Goal: Obtain resource: Download file/media

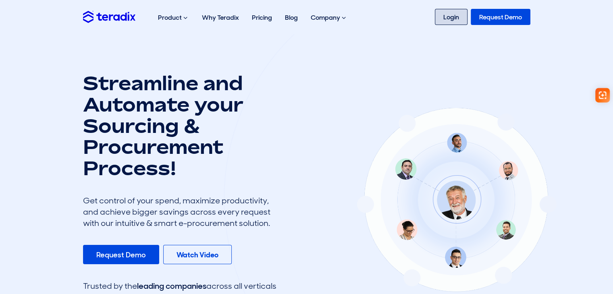
click at [461, 25] on link "Login" at bounding box center [451, 17] width 33 height 16
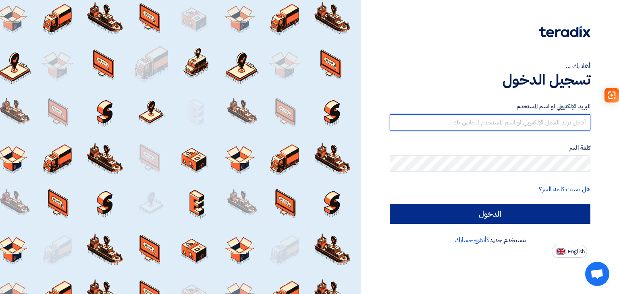
type input "[EMAIL_ADDRESS][DOMAIN_NAME]"
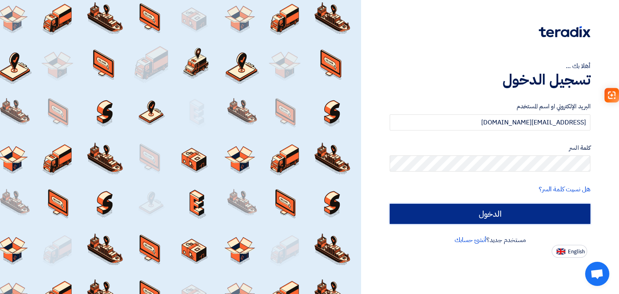
click at [477, 217] on input "الدخول" at bounding box center [490, 214] width 201 height 20
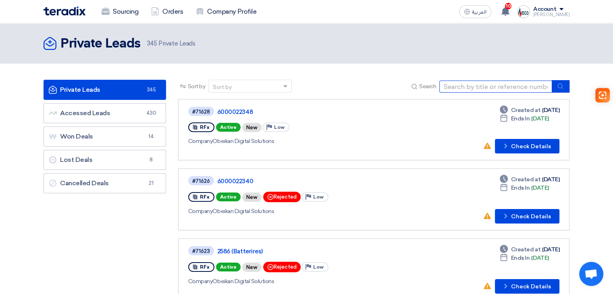
click at [498, 82] on input at bounding box center [496, 87] width 113 height 12
paste input "RFQ #69418"
click at [560, 85] on icon "submit" at bounding box center [560, 86] width 6 height 6
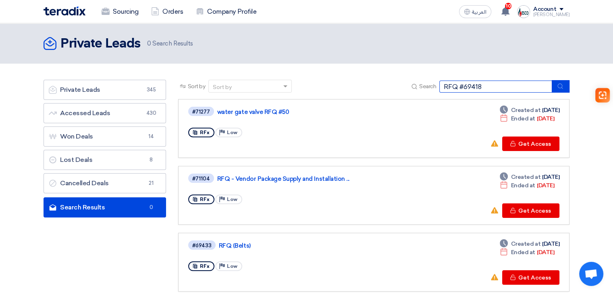
click at [463, 86] on input "RFQ #69418" at bounding box center [496, 87] width 113 height 12
type input "69418"
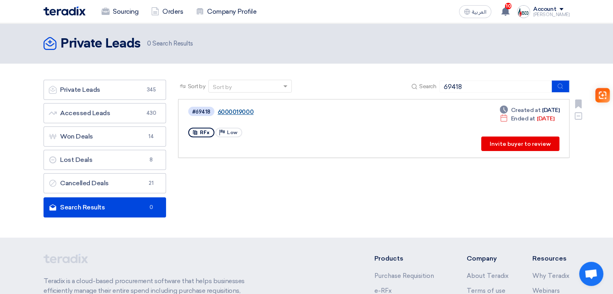
click at [247, 109] on link "6000019000" at bounding box center [319, 111] width 202 height 7
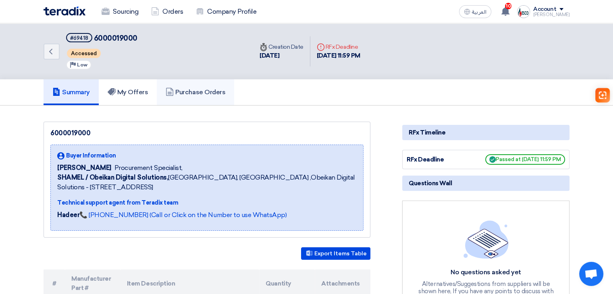
click at [197, 90] on h5 "Purchase Orders" at bounding box center [196, 92] width 60 height 8
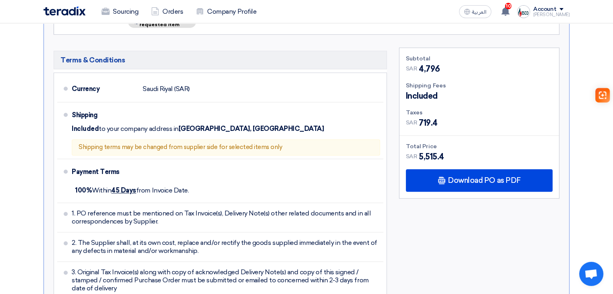
scroll to position [605, 0]
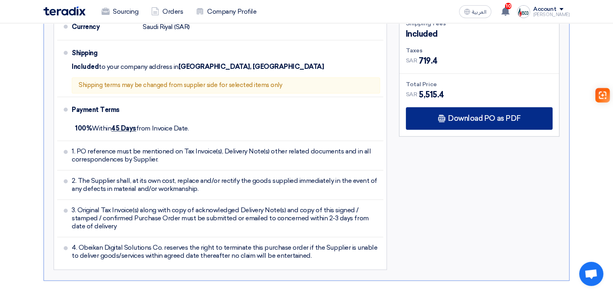
click at [512, 107] on div "Download PO as PDF" at bounding box center [479, 118] width 147 height 23
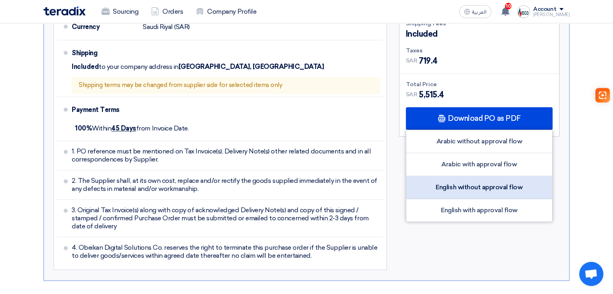
drag, startPoint x: 492, startPoint y: 183, endPoint x: 467, endPoint y: 158, distance: 35.1
click at [492, 199] on div "English with approval flow" at bounding box center [479, 210] width 146 height 23
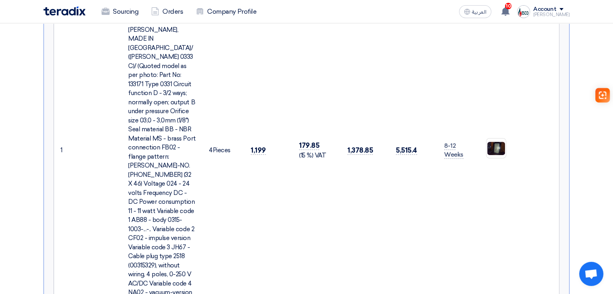
scroll to position [81, 0]
